Goal: Task Accomplishment & Management: Manage account settings

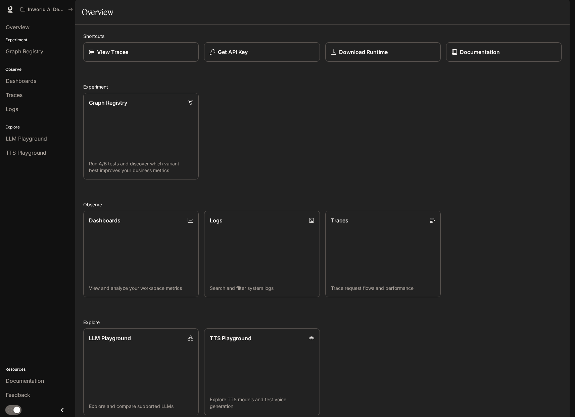
click at [561, 10] on icon "button" at bounding box center [561, 10] width 4 height 4
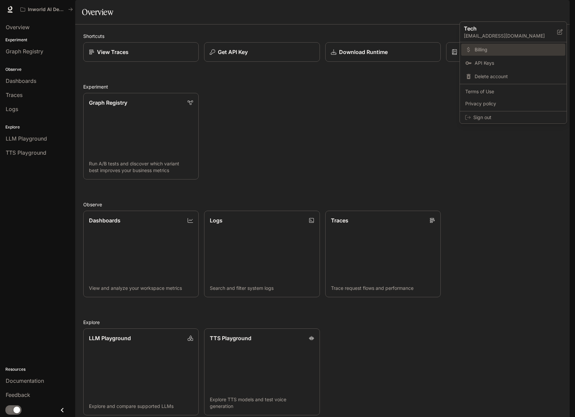
click at [491, 51] on span "Billing" at bounding box center [518, 49] width 87 height 7
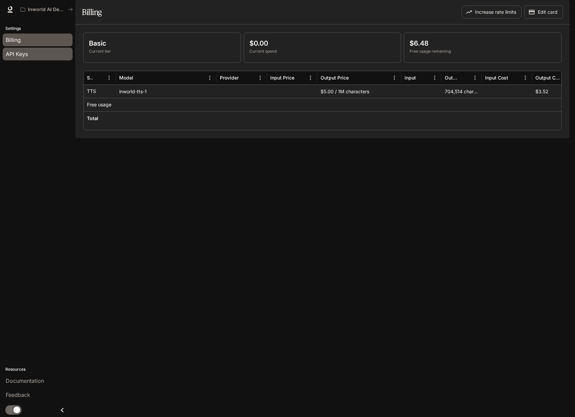
click at [44, 53] on div "API Keys" at bounding box center [38, 54] width 64 height 8
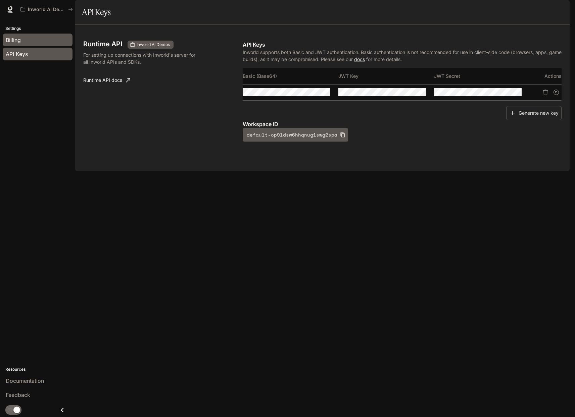
click at [39, 42] on div "Billing" at bounding box center [38, 40] width 64 height 8
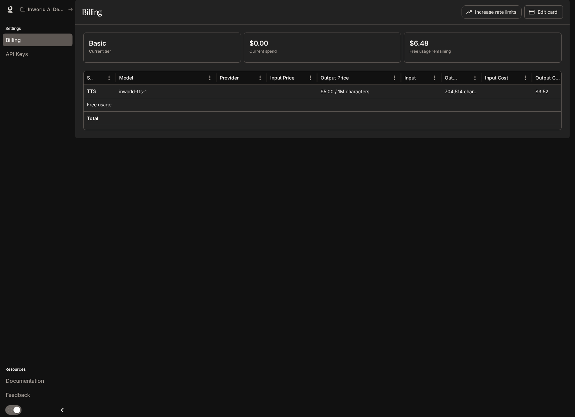
click at [560, 10] on icon "button" at bounding box center [561, 10] width 4 height 4
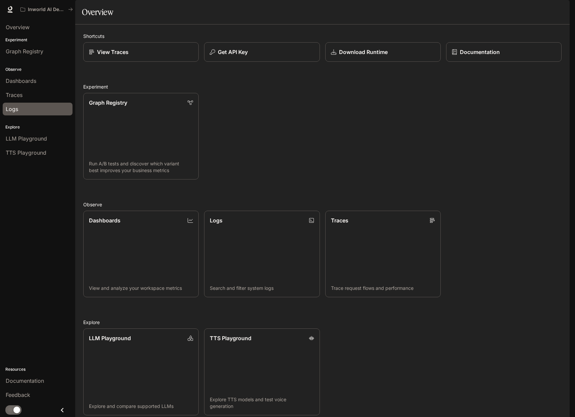
click at [36, 113] on link "Logs" at bounding box center [38, 109] width 70 height 13
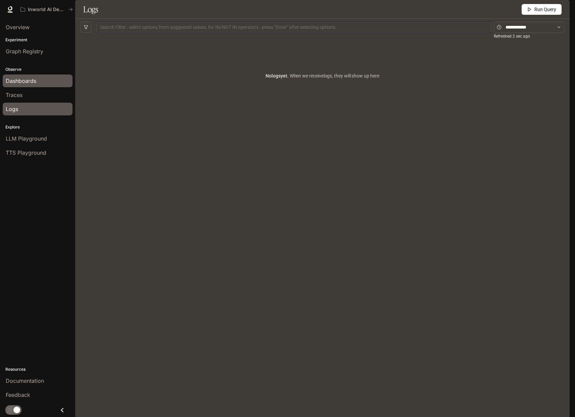
click at [30, 84] on span "Dashboards" at bounding box center [21, 81] width 31 height 8
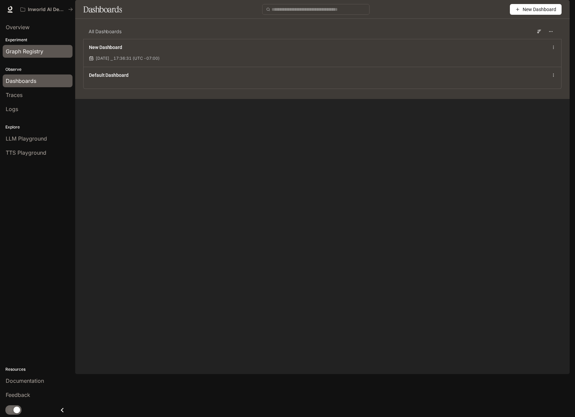
click at [47, 54] on div "Graph Registry" at bounding box center [38, 51] width 64 height 8
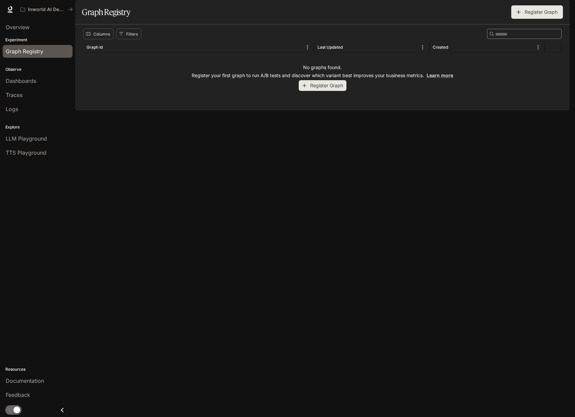
click at [563, 7] on div "button" at bounding box center [560, 9] width 9 height 9
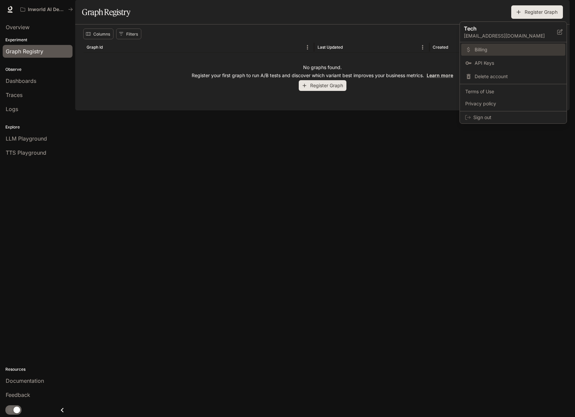
click at [496, 48] on span "Billing" at bounding box center [518, 49] width 87 height 7
